Goal: Find specific page/section: Find specific page/section

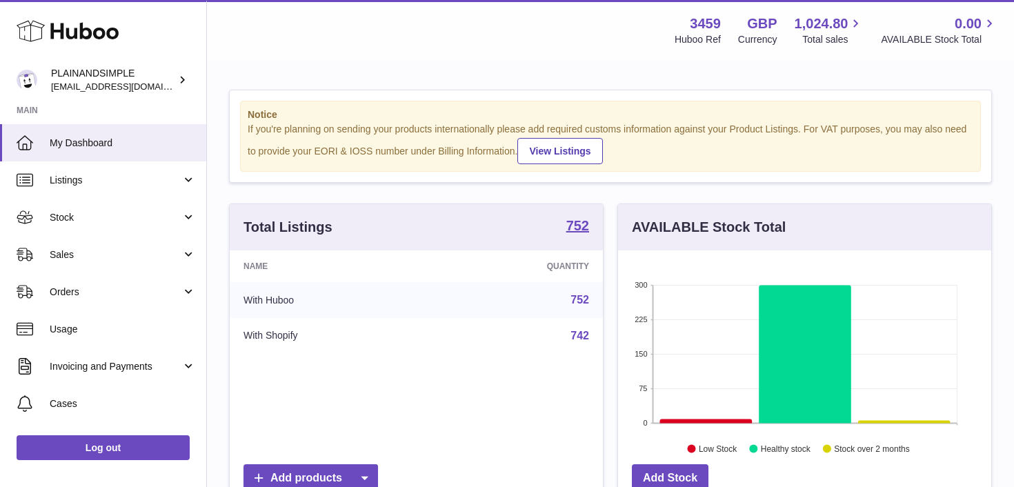
scroll to position [215, 373]
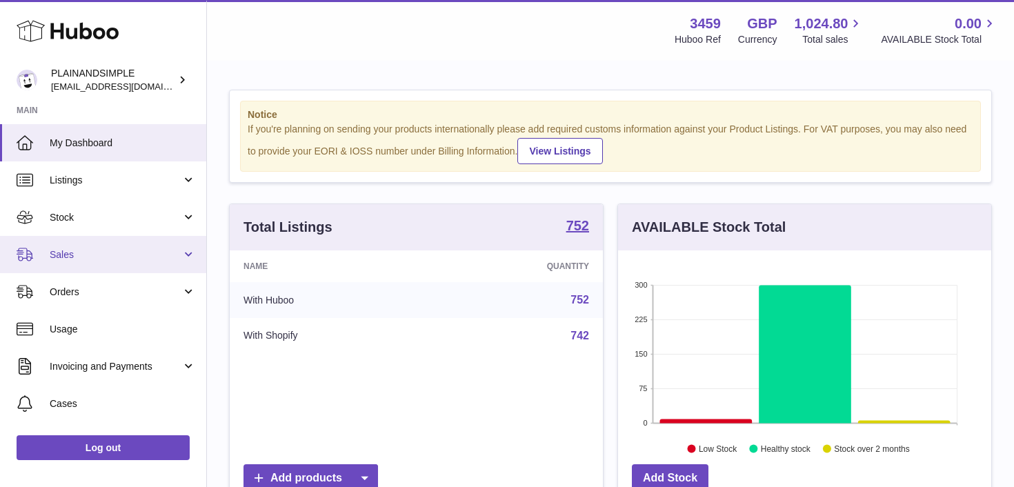
click at [190, 259] on link "Sales" at bounding box center [103, 254] width 206 height 37
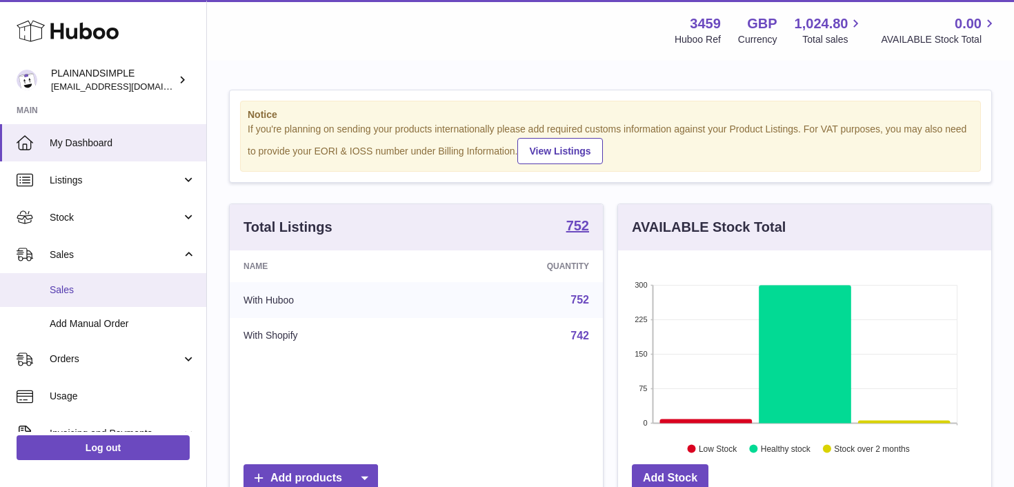
click at [145, 290] on span "Sales" at bounding box center [123, 290] width 146 height 13
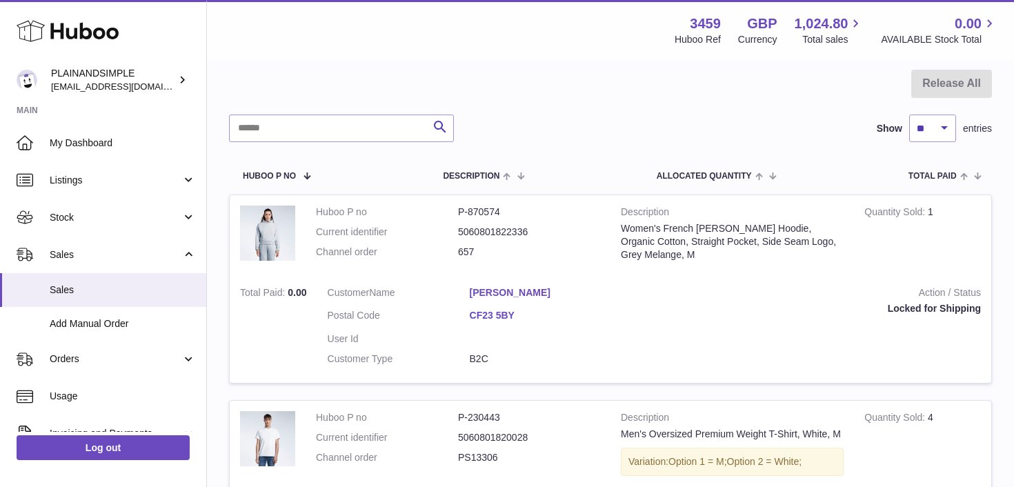
scroll to position [123, 0]
